Goal: Task Accomplishment & Management: Manage account settings

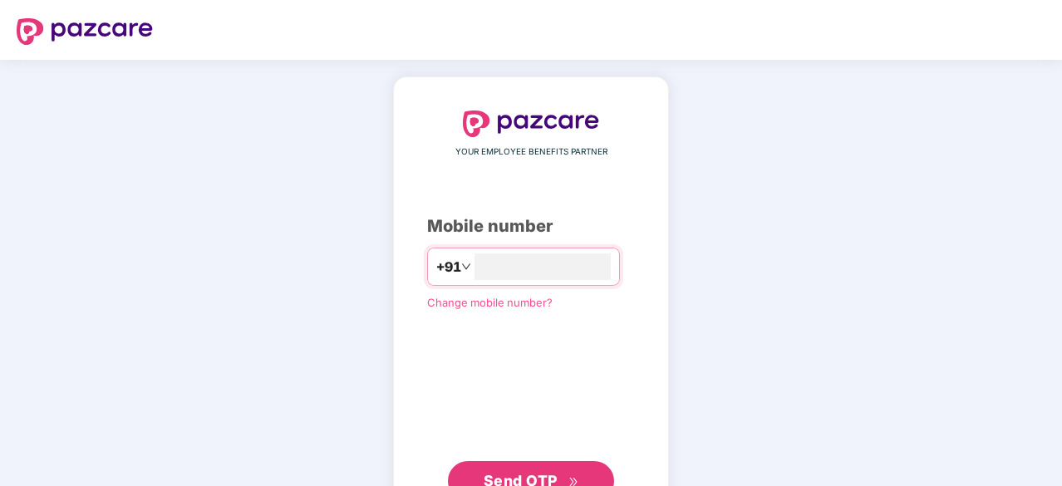
type input "**********"
click at [495, 468] on button "Send OTP" at bounding box center [531, 479] width 166 height 40
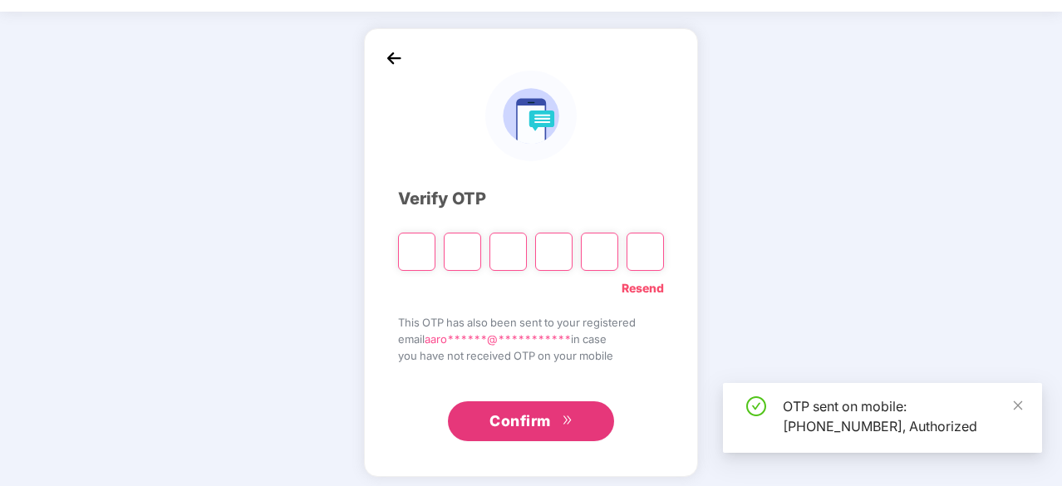
scroll to position [55, 0]
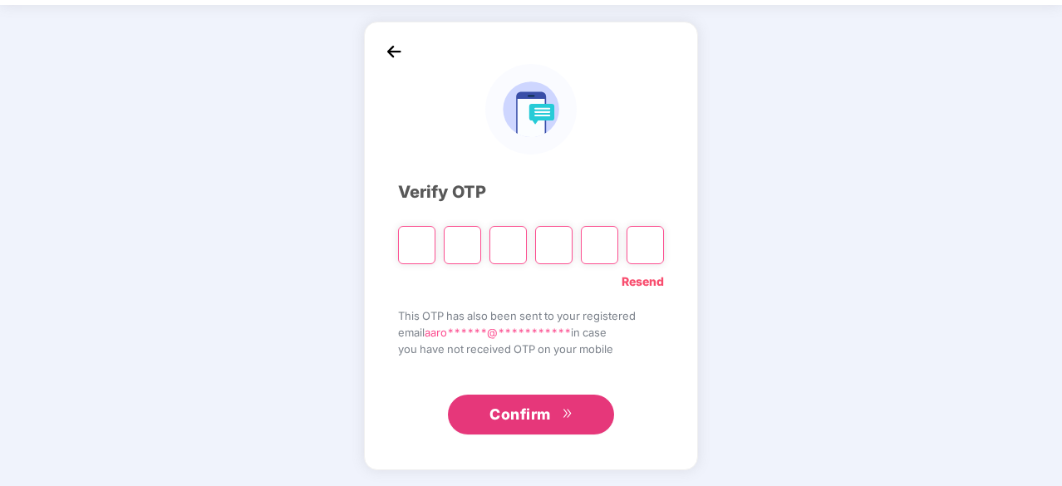
type input "*"
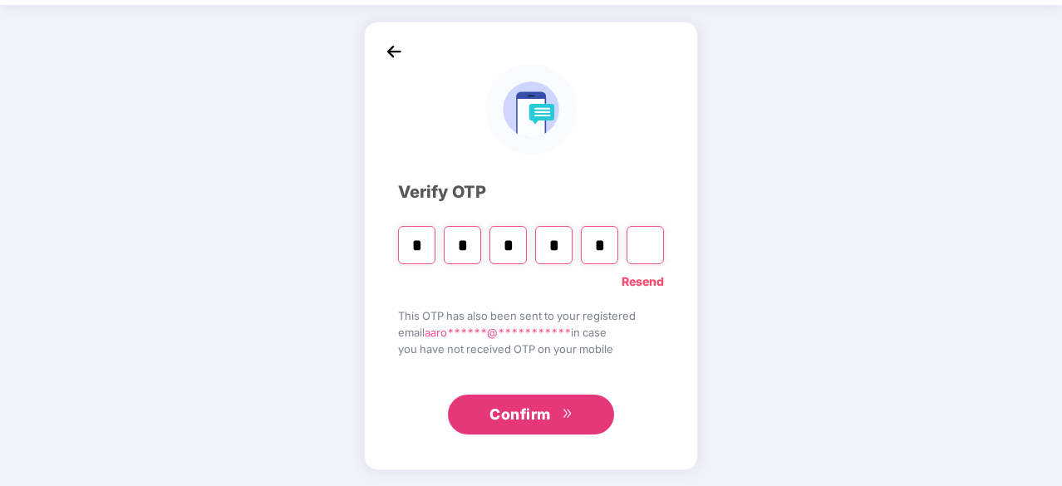
type input "*"
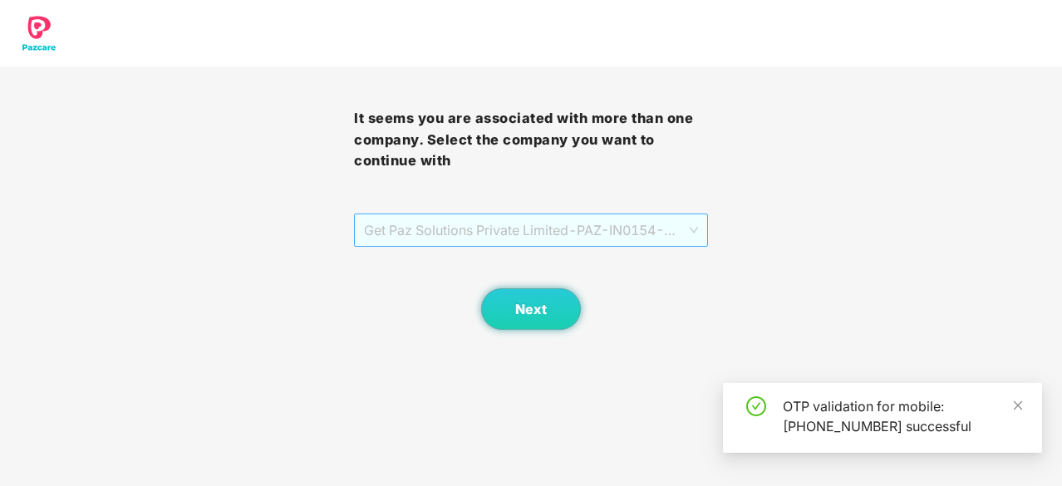
click at [449, 236] on span "Get Paz Solutions Private Limited - PAZ-IN0154 - EMPLOYEE" at bounding box center [531, 230] width 334 height 32
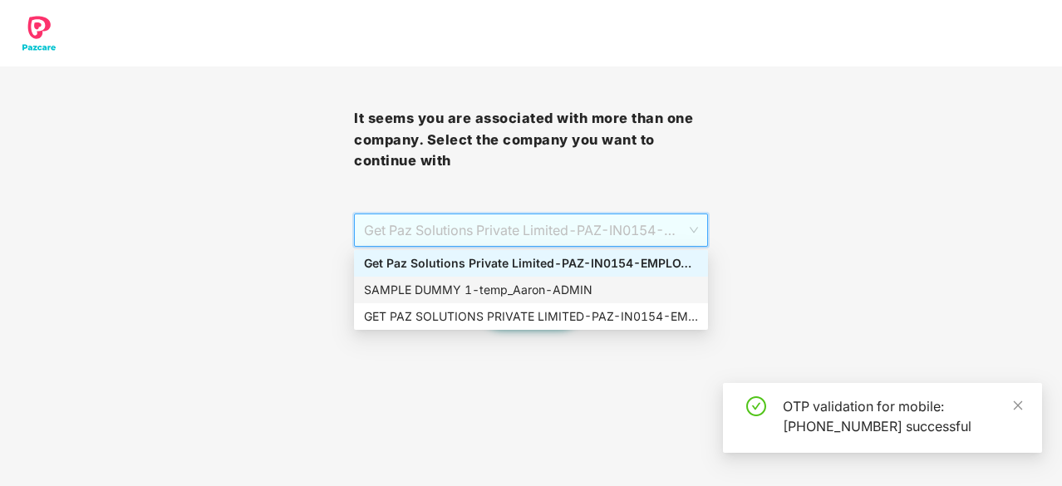
click at [482, 290] on div "SAMPLE DUMMY 1 - [PERSON_NAME]" at bounding box center [531, 290] width 334 height 18
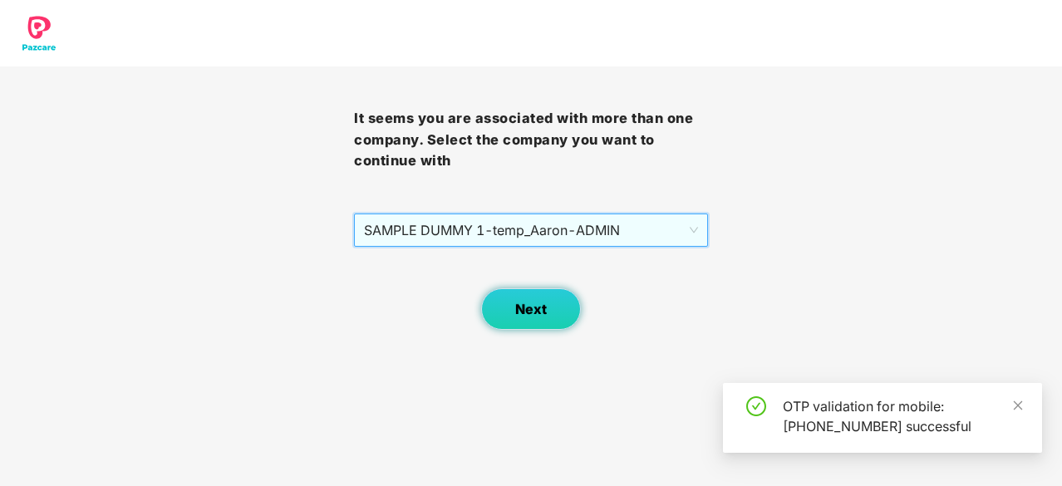
click at [502, 300] on button "Next" at bounding box center [531, 309] width 100 height 42
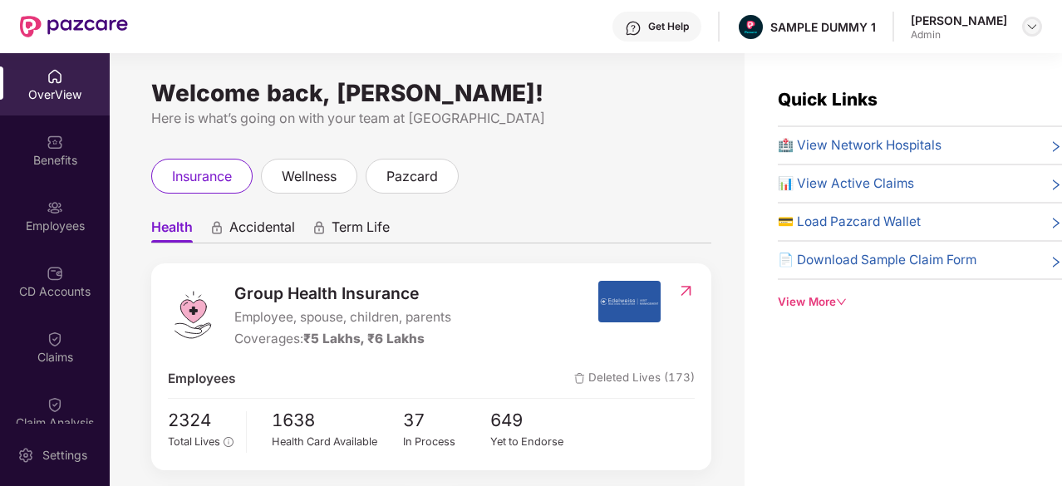
click at [1027, 28] on img at bounding box center [1031, 26] width 13 height 13
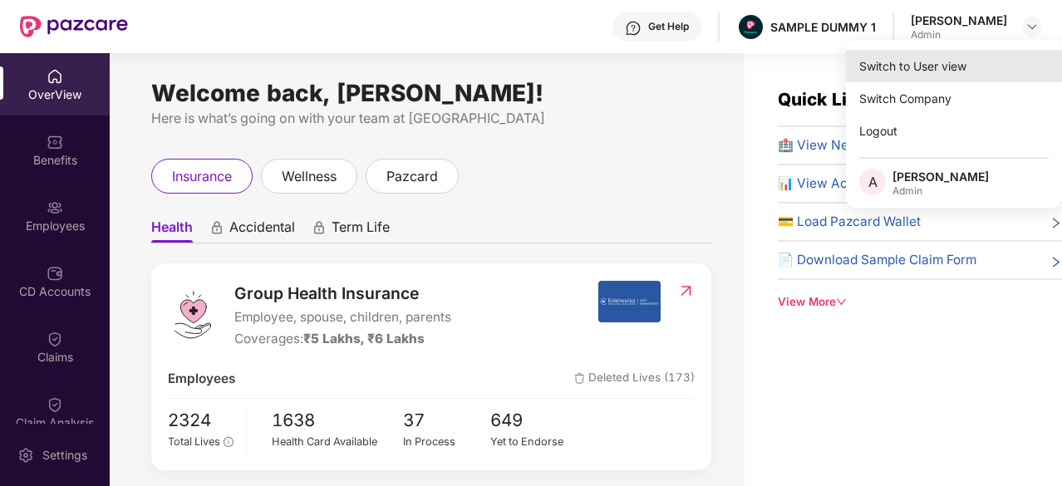
click at [919, 76] on div "Switch to User view" at bounding box center [954, 66] width 216 height 32
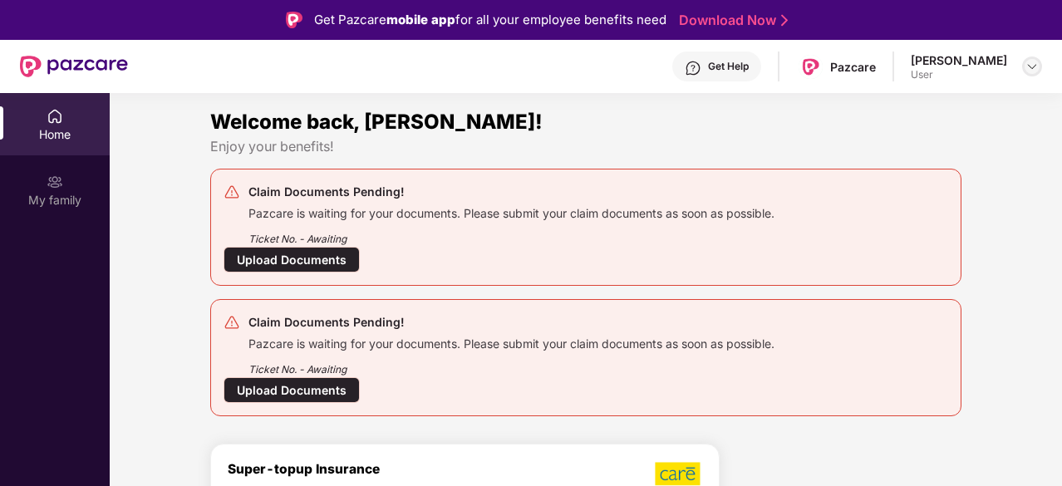
click at [1031, 66] on img at bounding box center [1031, 66] width 13 height 13
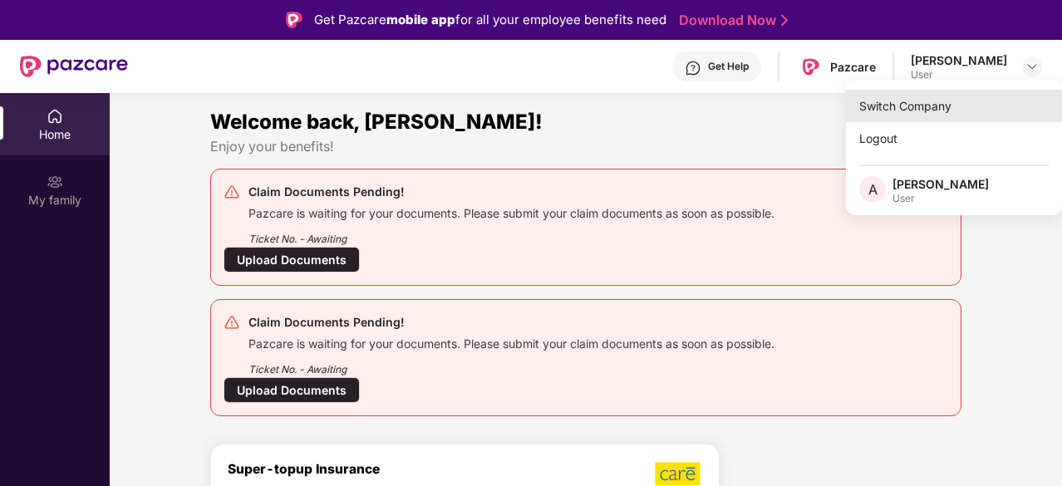
click at [959, 104] on div "Switch Company" at bounding box center [954, 106] width 216 height 32
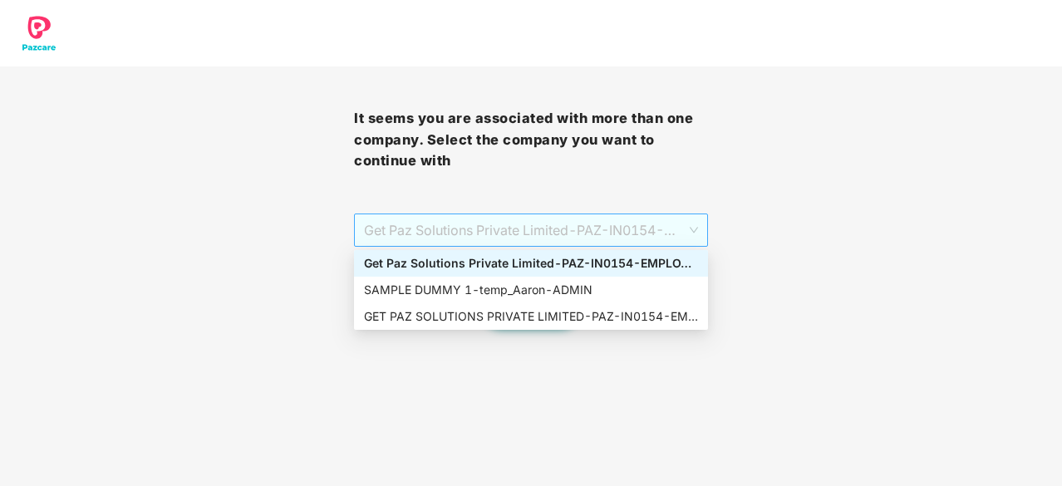
click at [650, 222] on span "Get Paz Solutions Private Limited - PAZ-IN0154 - EMPLOYEE" at bounding box center [531, 230] width 334 height 32
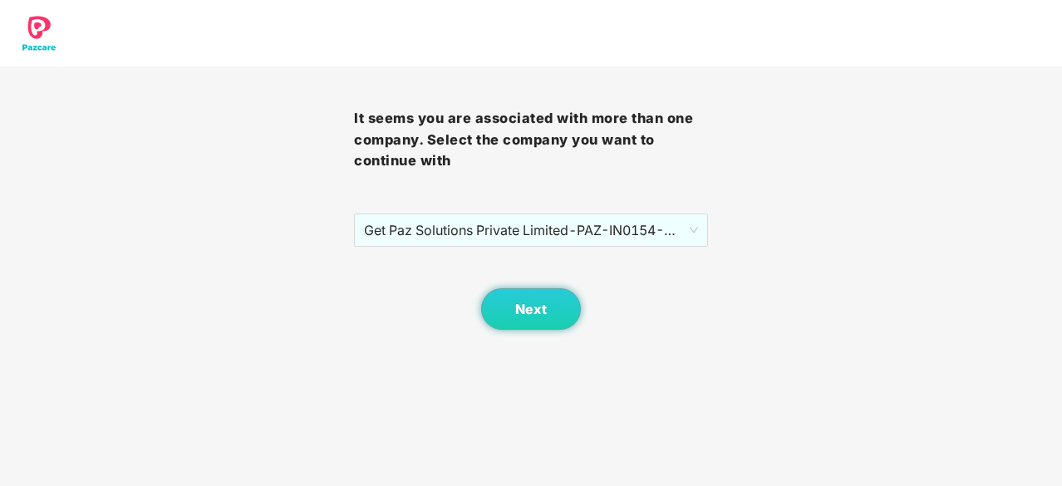
click at [877, 228] on div "It seems you are associated with more than one company. Select the company you …" at bounding box center [531, 165] width 1062 height 330
click at [635, 233] on span "Get Paz Solutions Private Limited - PAZ-IN0154 - EMPLOYEE" at bounding box center [531, 230] width 334 height 32
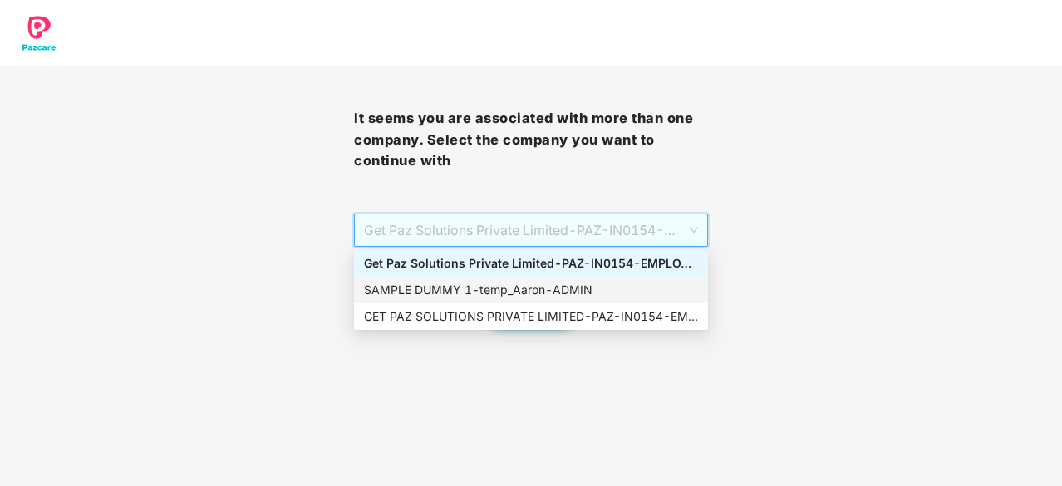
click at [568, 292] on div "SAMPLE DUMMY 1 - [PERSON_NAME]" at bounding box center [531, 290] width 334 height 18
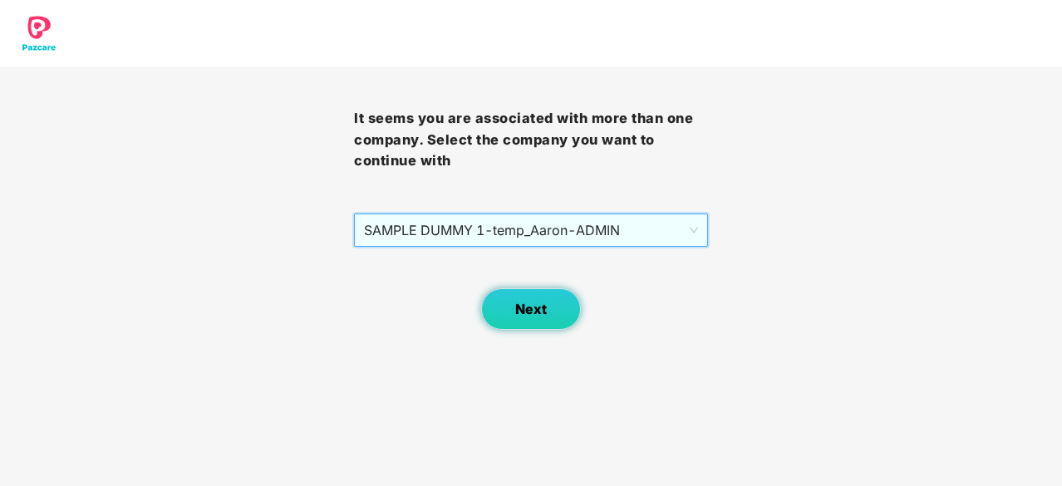
click at [533, 313] on span "Next" at bounding box center [531, 310] width 32 height 16
